Goal: Find specific page/section: Find specific page/section

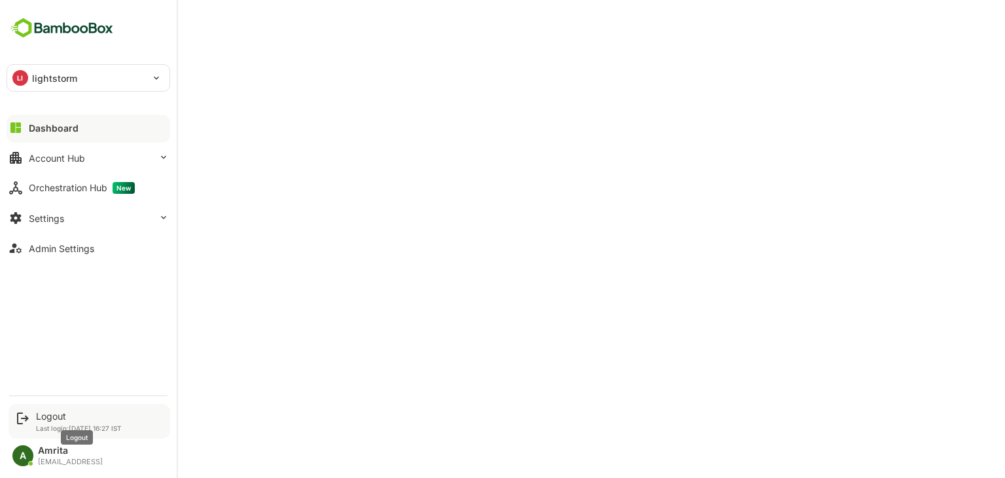
click at [56, 410] on div "Logout" at bounding box center [79, 415] width 86 height 11
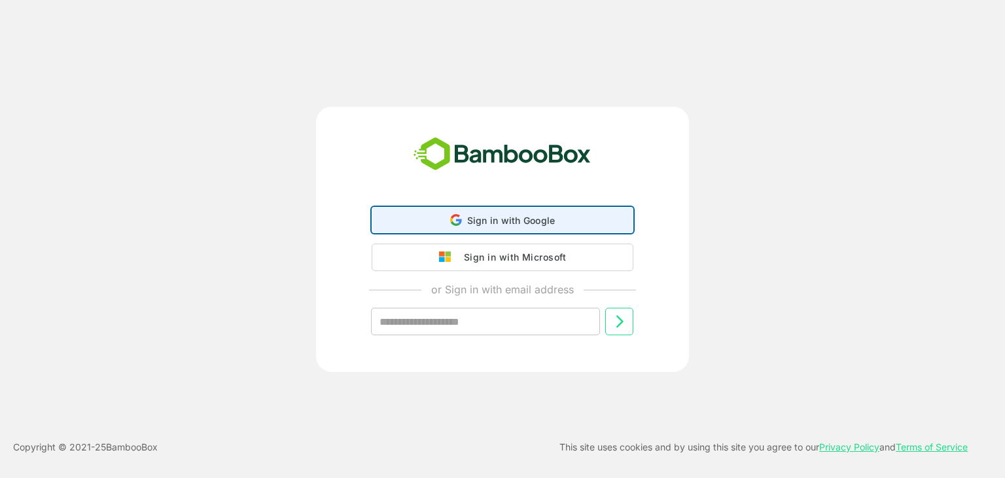
click at [408, 223] on div "Sign in with Google Sign in with Google. Opens in new tab" at bounding box center [502, 219] width 245 height 25
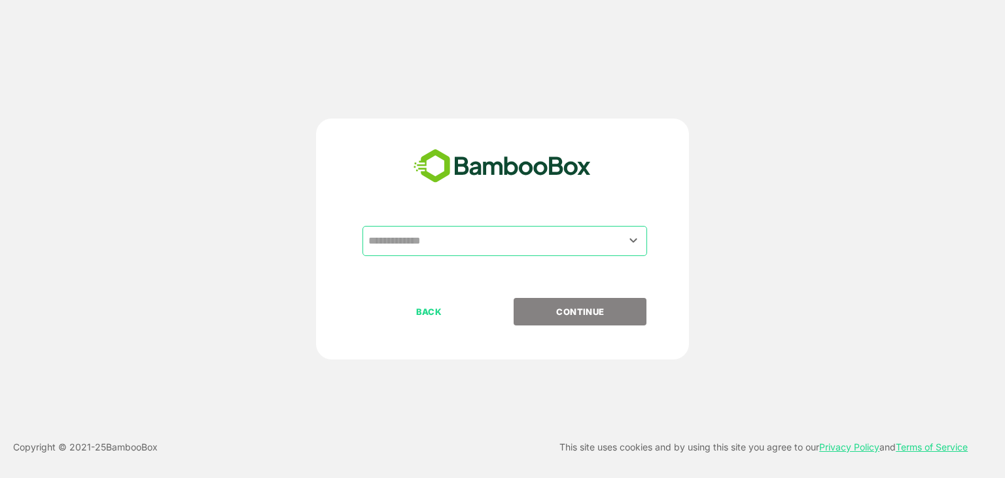
click at [541, 244] on input "text" at bounding box center [504, 240] width 279 height 25
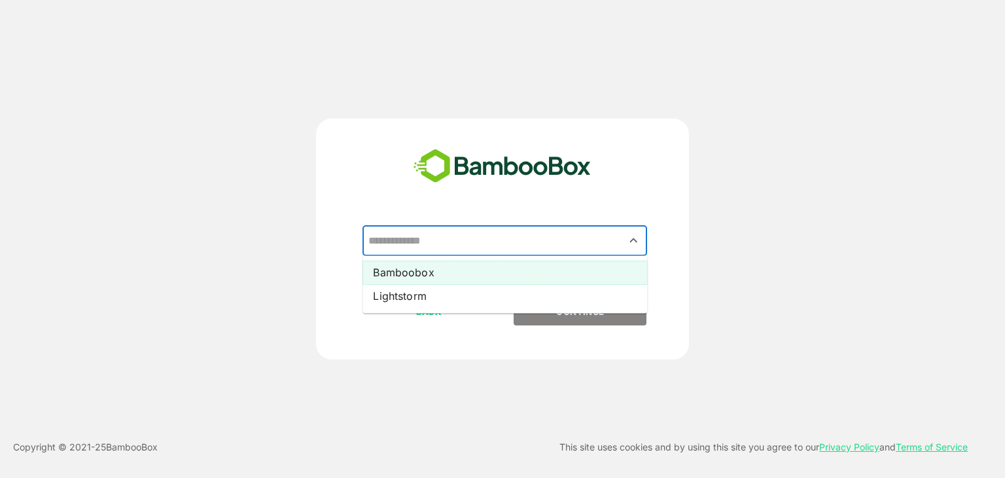
click at [514, 273] on li "Bamboobox" at bounding box center [505, 272] width 285 height 24
type input "*********"
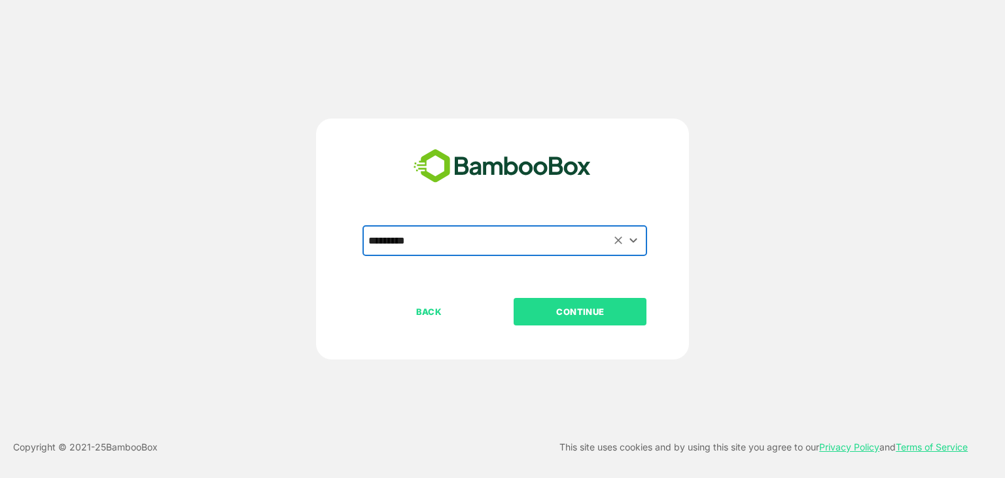
click at [549, 309] on p "CONTINUE" at bounding box center [580, 311] width 131 height 14
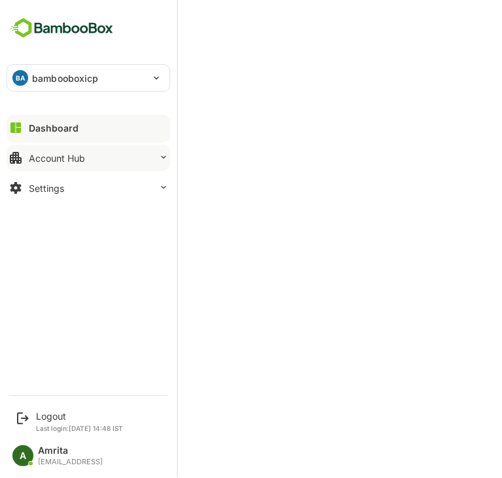
click at [156, 157] on button "Account Hub" at bounding box center [89, 158] width 164 height 26
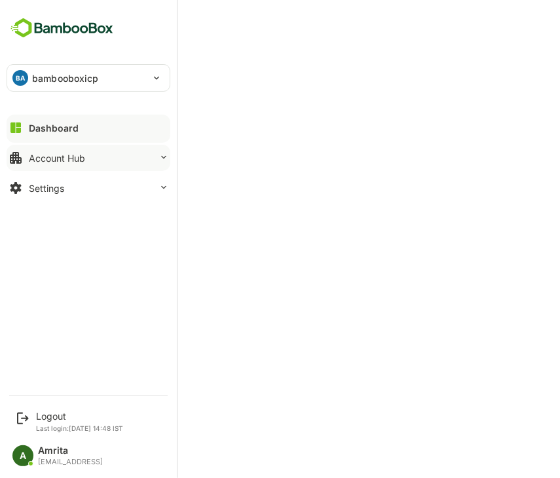
click at [81, 159] on div "Account Hub" at bounding box center [57, 157] width 56 height 11
click at [70, 159] on div "Account Hub" at bounding box center [57, 157] width 56 height 11
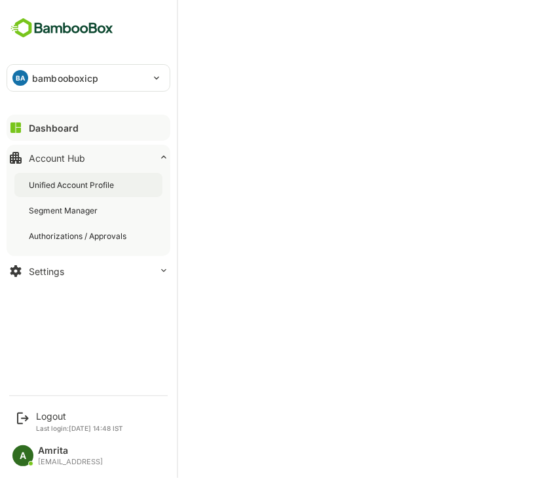
click at [86, 185] on div "Unified Account Profile" at bounding box center [73, 184] width 88 height 11
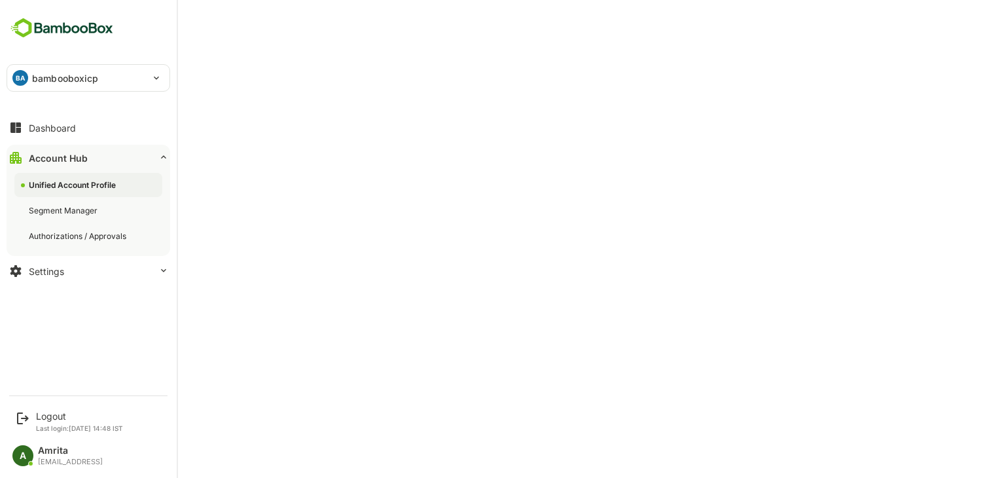
click at [71, 159] on div "Account Hub" at bounding box center [58, 157] width 59 height 11
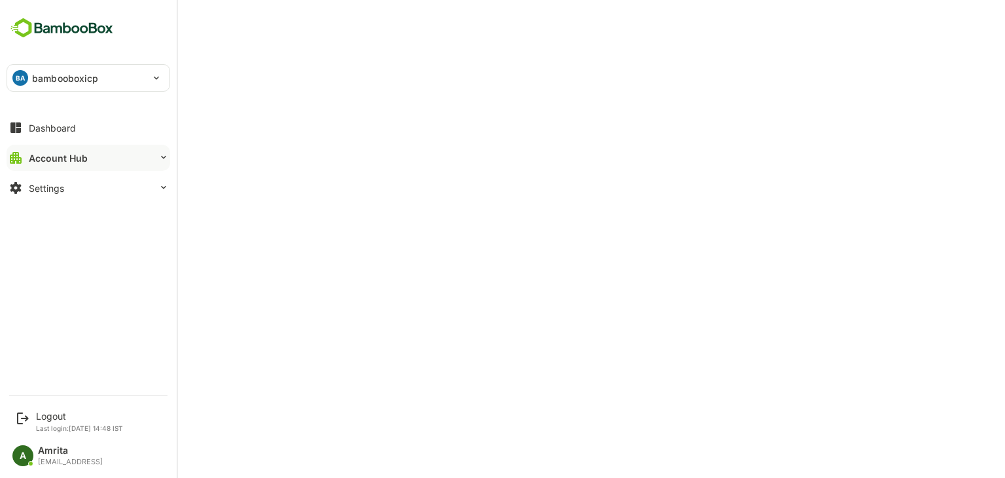
click at [71, 159] on div "Account Hub" at bounding box center [58, 157] width 59 height 11
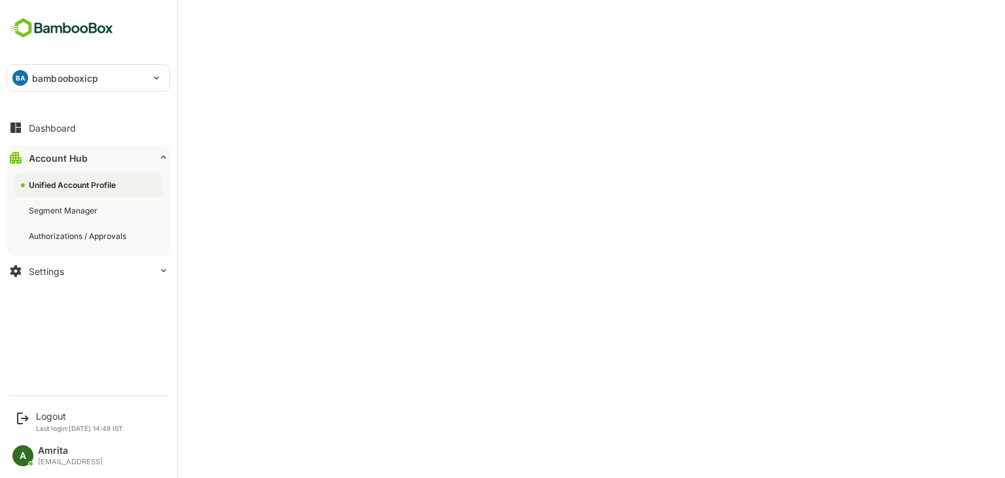
click at [45, 185] on div "Unified Account Profile" at bounding box center [74, 184] width 90 height 11
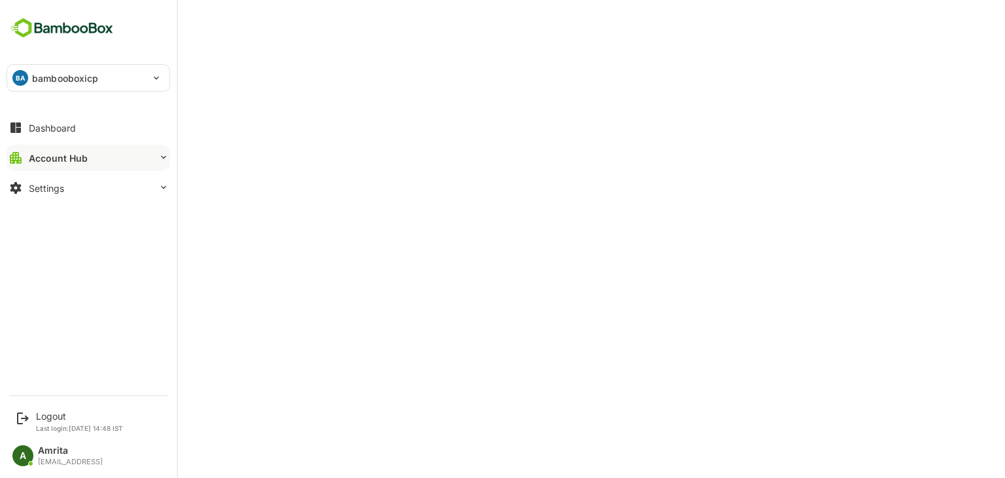
click at [37, 85] on div "BA bambooboxicp" at bounding box center [80, 78] width 147 height 26
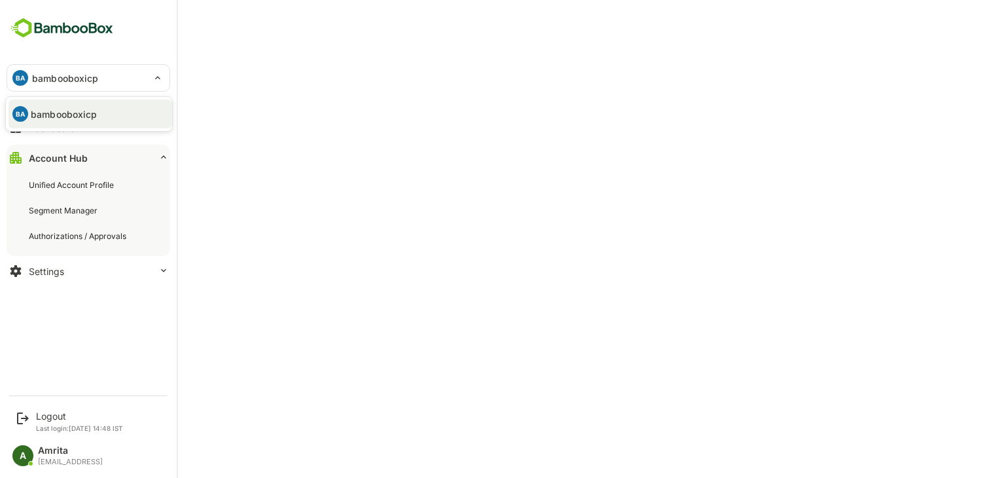
click at [84, 166] on div at bounding box center [502, 239] width 1005 height 478
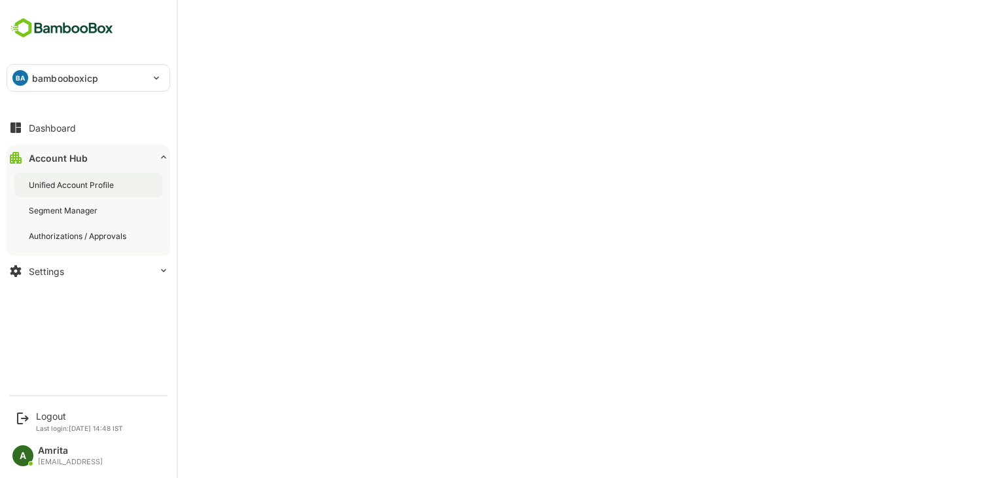
click at [76, 181] on div "Unified Account Profile" at bounding box center [73, 184] width 88 height 11
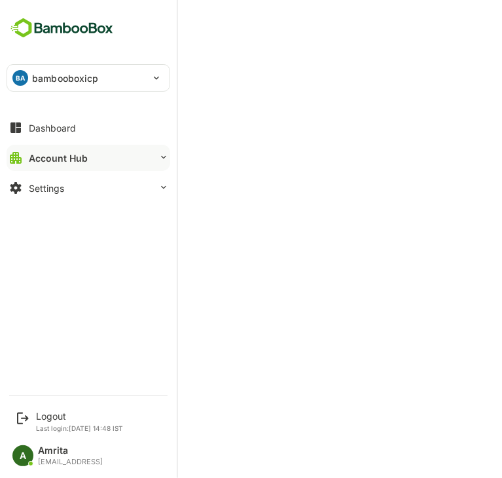
click at [160, 164] on button "Account Hub" at bounding box center [89, 158] width 164 height 26
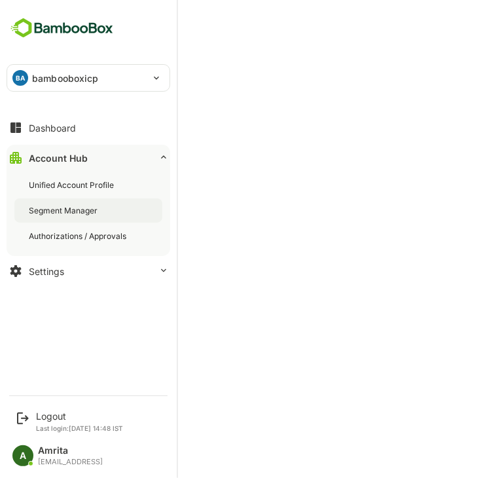
click at [86, 213] on div "Segment Manager" at bounding box center [64, 210] width 71 height 11
